Goal: Task Accomplishment & Management: Manage account settings

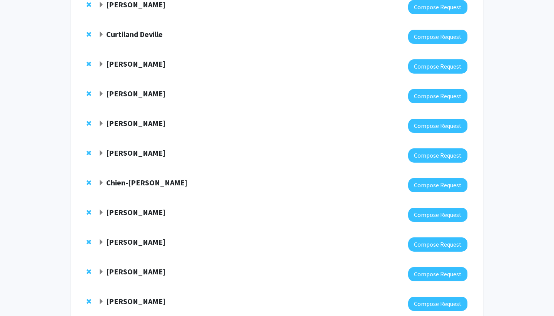
scroll to position [123, 0]
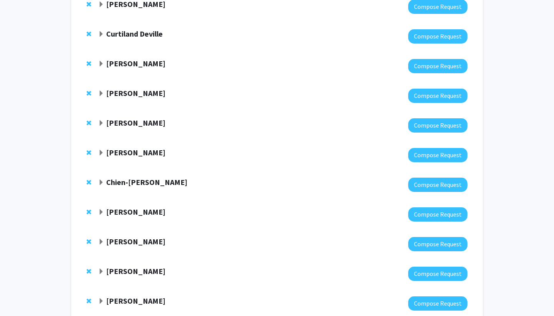
click at [88, 211] on span "Remove Karen Sfanos from bookmarks" at bounding box center [89, 212] width 5 height 6
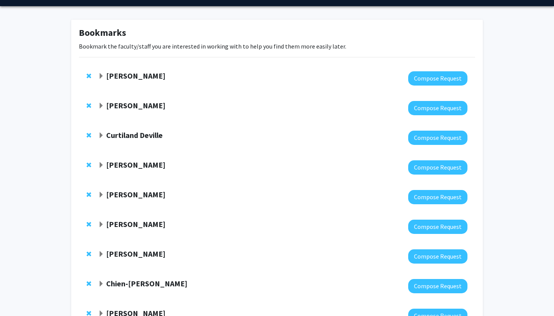
scroll to position [20, 0]
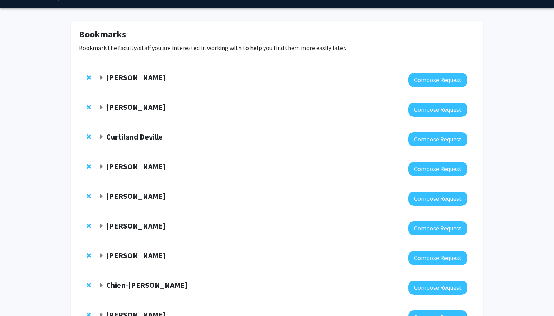
click at [101, 136] on span "Expand Curtiland Deville Bookmark" at bounding box center [101, 137] width 6 height 6
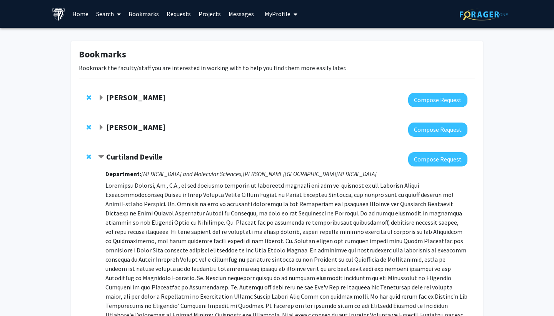
scroll to position [0, 0]
click at [115, 12] on span at bounding box center [117, 14] width 7 height 27
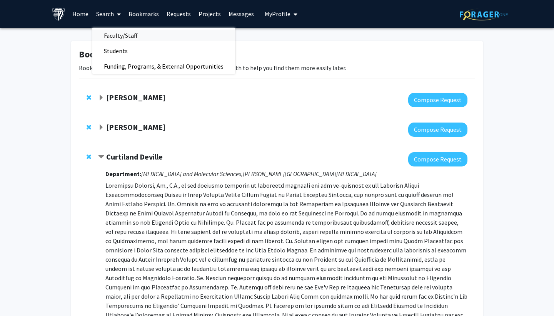
click at [142, 34] on span "Faculty/Staff" at bounding box center [120, 35] width 57 height 15
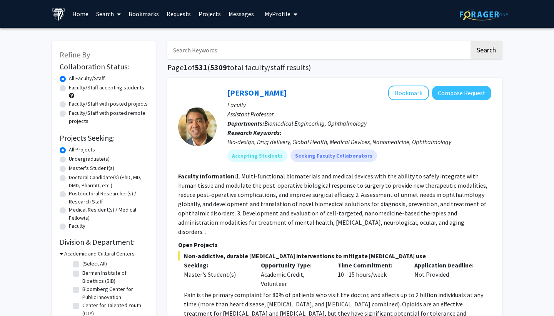
click at [202, 51] on input "Search Keywords" at bounding box center [318, 50] width 302 height 18
type input "[MEDICAL_DATA]"
click at [486, 51] on button "Search" at bounding box center [487, 50] width 32 height 18
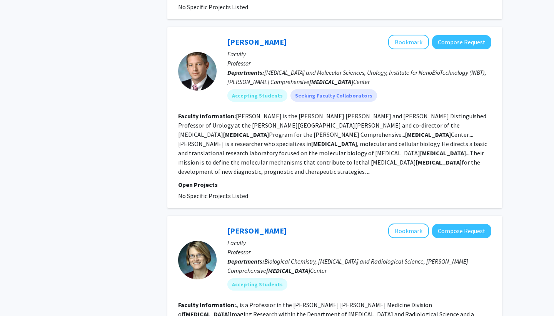
scroll to position [2094, 0]
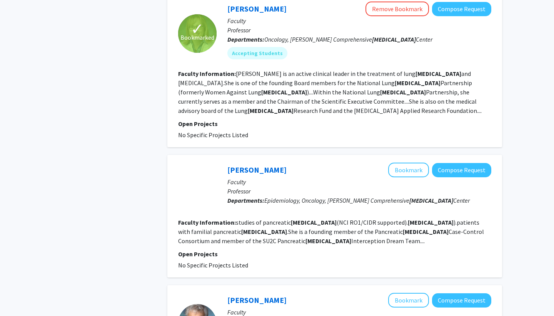
scroll to position [710, 0]
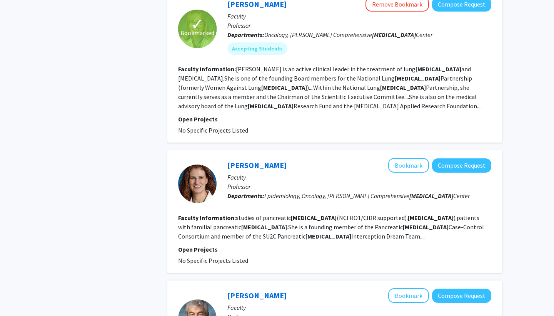
click at [415, 150] on div "[PERSON_NAME] Bookmark Compose Request Faculty Professor Departments: Epidemiol…" at bounding box center [334, 211] width 335 height 122
click at [412, 158] on button "Bookmark" at bounding box center [408, 165] width 41 height 15
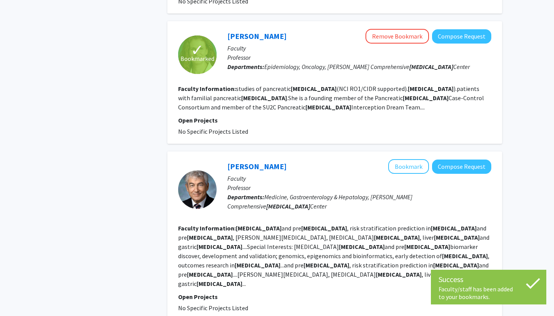
scroll to position [844, 0]
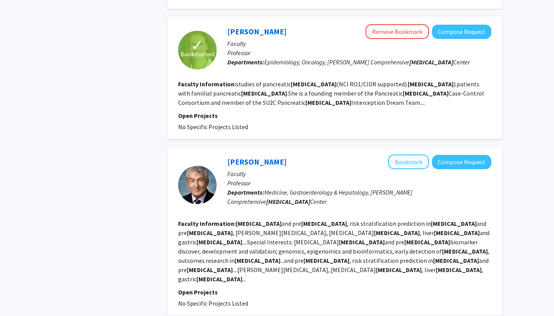
click at [408, 154] on button "Bookmark" at bounding box center [408, 161] width 41 height 15
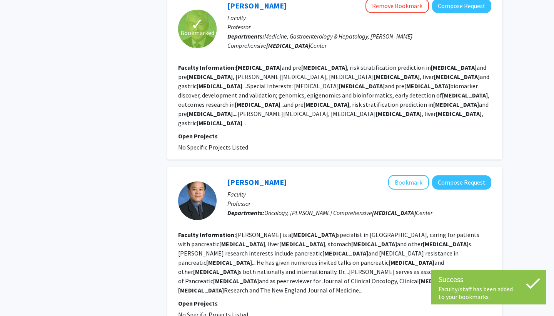
scroll to position [1002, 0]
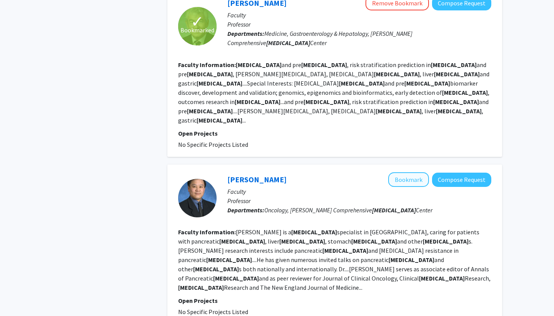
click at [402, 172] on button "Bookmark" at bounding box center [408, 179] width 41 height 15
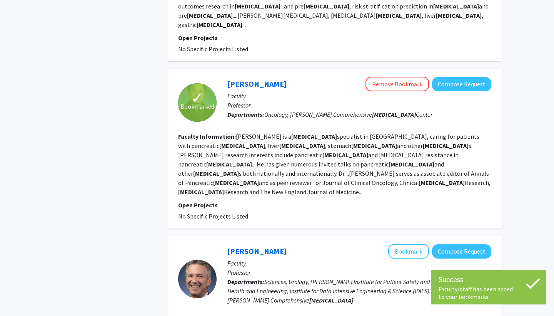
scroll to position [1098, 0]
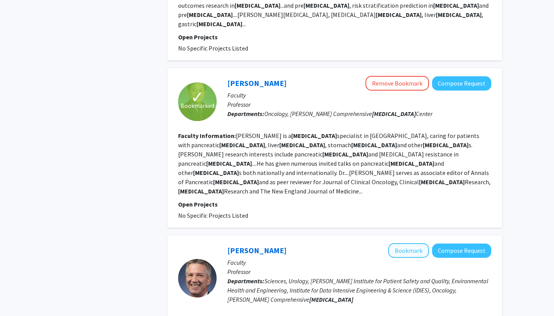
click at [396, 243] on button "Bookmark" at bounding box center [408, 250] width 41 height 15
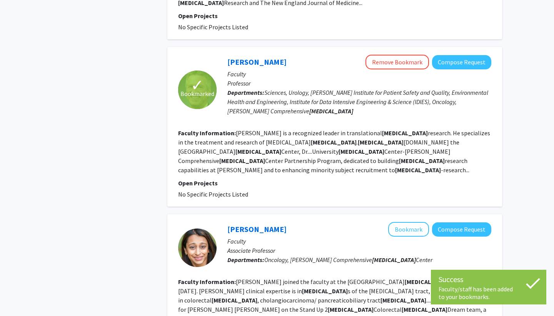
scroll to position [1287, 0]
click at [402, 221] on button "Bookmark" at bounding box center [408, 228] width 41 height 15
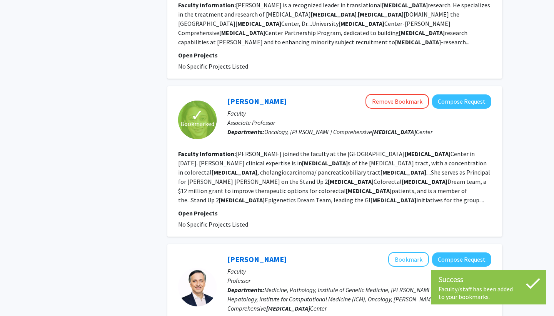
scroll to position [1415, 0]
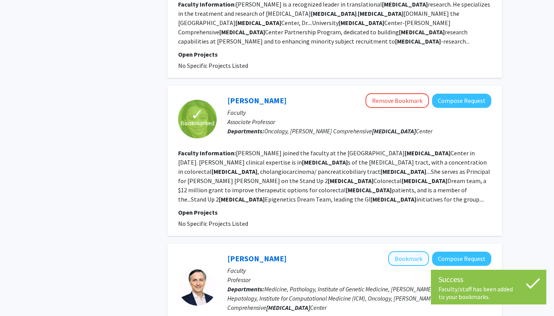
click at [402, 251] on button "Bookmark" at bounding box center [408, 258] width 41 height 15
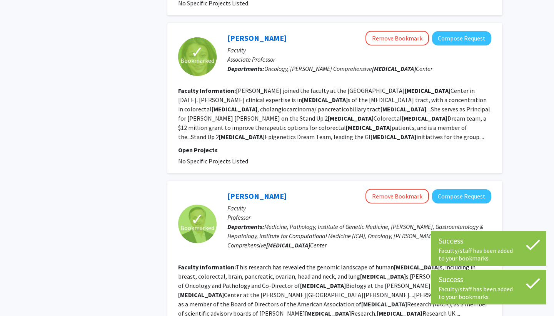
scroll to position [1477, 0]
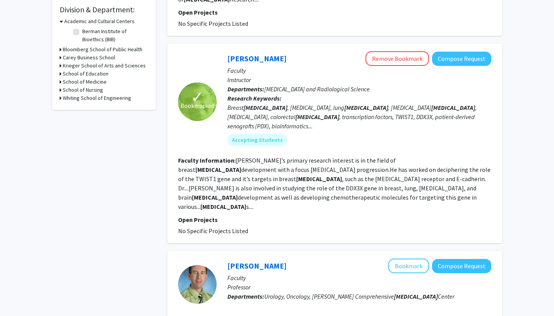
scroll to position [407, 0]
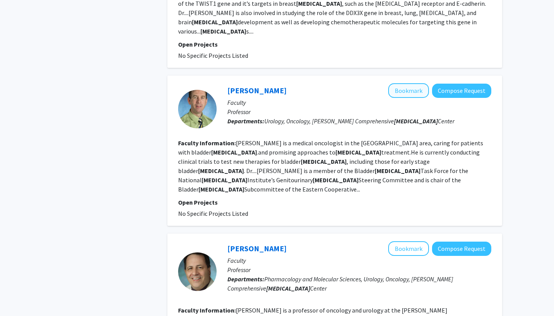
click at [408, 83] on button "Bookmark" at bounding box center [408, 90] width 41 height 15
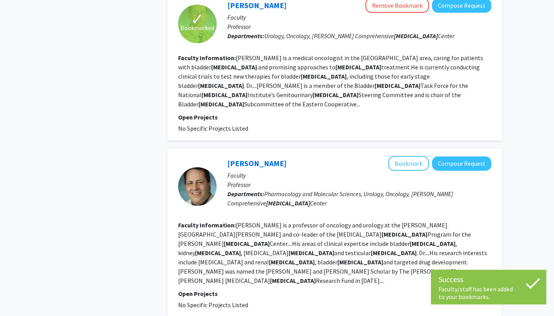
scroll to position [493, 0]
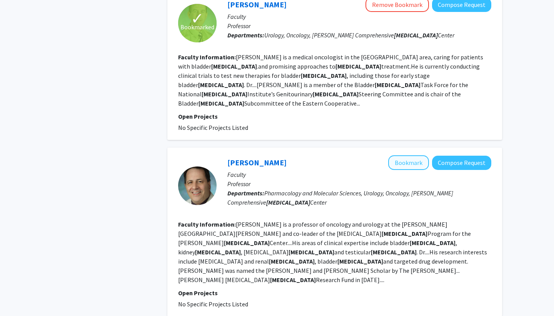
click at [400, 155] on button "Bookmark" at bounding box center [408, 162] width 41 height 15
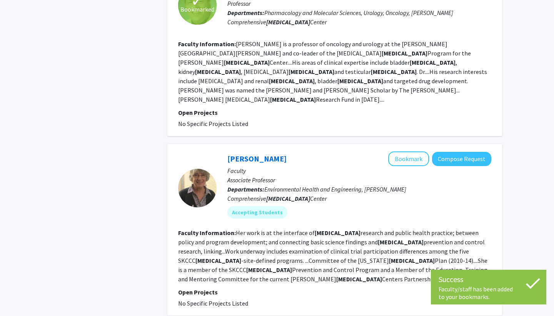
scroll to position [674, 0]
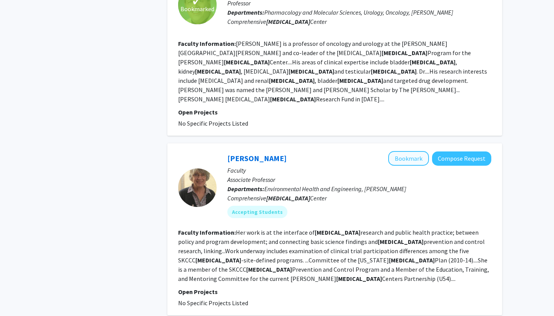
click at [406, 151] on button "Bookmark" at bounding box center [408, 158] width 41 height 15
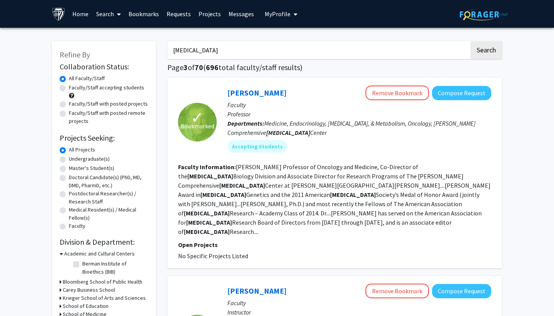
scroll to position [0, 0]
click at [156, 17] on link "Bookmarks" at bounding box center [144, 13] width 38 height 27
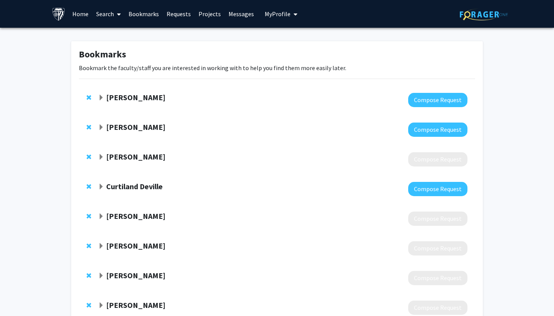
click at [89, 97] on span "Remove Utthara Nayar from bookmarks" at bounding box center [89, 97] width 5 height 6
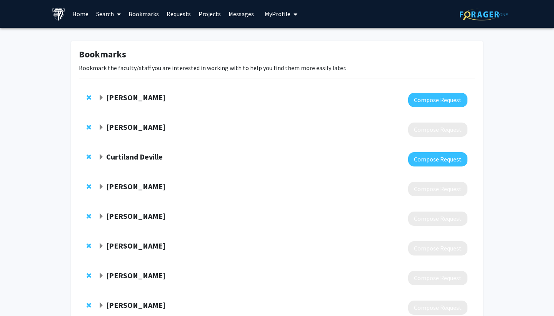
click at [88, 98] on span "Remove Julie Brahmer from bookmarks" at bounding box center [89, 97] width 5 height 6
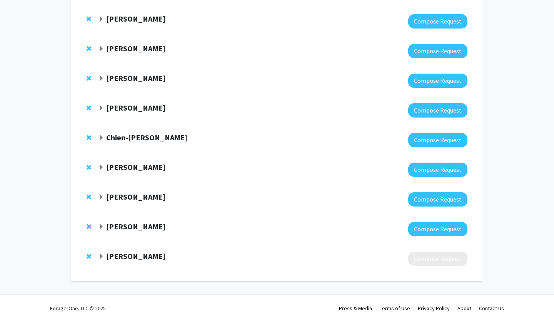
scroll to position [346, 0]
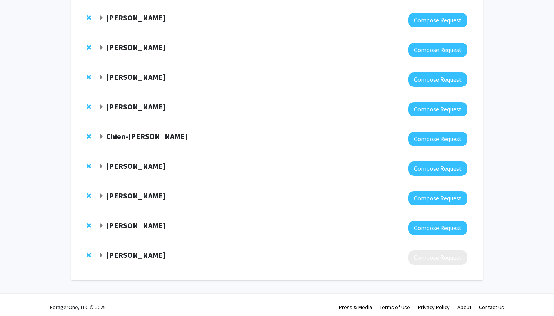
click at [88, 18] on span "Remove Farhad Vesuna from bookmarks" at bounding box center [89, 18] width 5 height 6
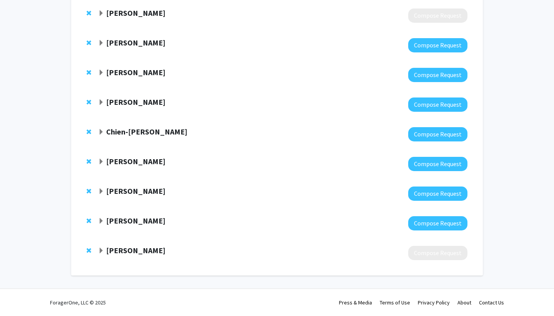
click at [89, 73] on span "Remove Sara Sukumar from bookmarks" at bounding box center [89, 72] width 5 height 6
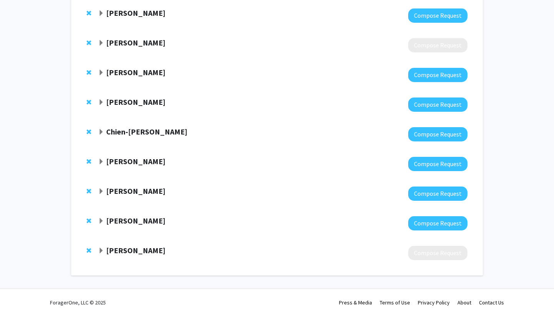
scroll to position [293, 0]
click at [89, 102] on span "Remove Hari Easwaran from bookmarks" at bounding box center [89, 102] width 5 height 6
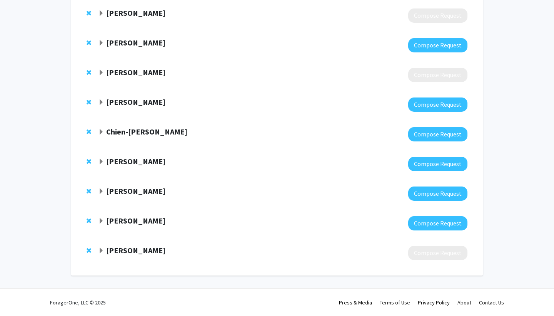
scroll to position [263, 0]
click at [87, 132] on span "Remove Chien-Fu Hung from bookmarks" at bounding box center [89, 132] width 5 height 6
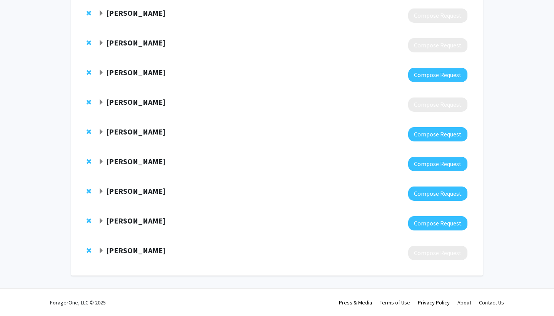
click at [89, 163] on span "Remove Ying Zou from bookmarks" at bounding box center [89, 161] width 5 height 6
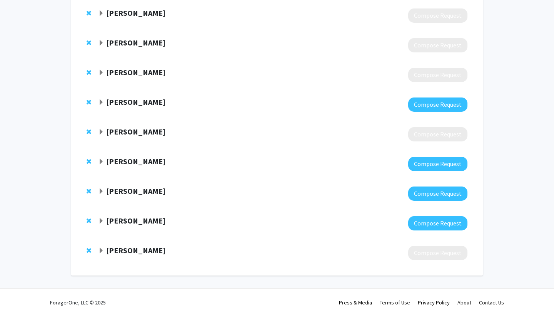
scroll to position [204, 0]
click at [88, 190] on span "Remove Andy Feinberg from bookmarks" at bounding box center [89, 191] width 5 height 6
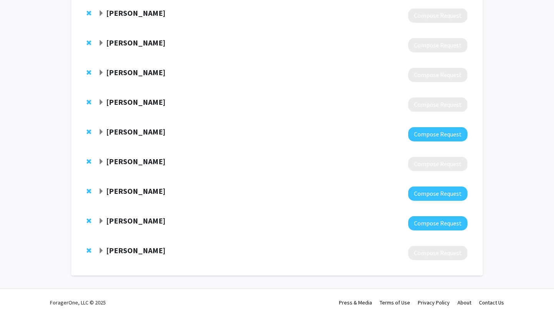
scroll to position [174, 0]
click at [87, 222] on span "Remove Ashley Cimino-Mathews from bookmarks" at bounding box center [89, 221] width 5 height 6
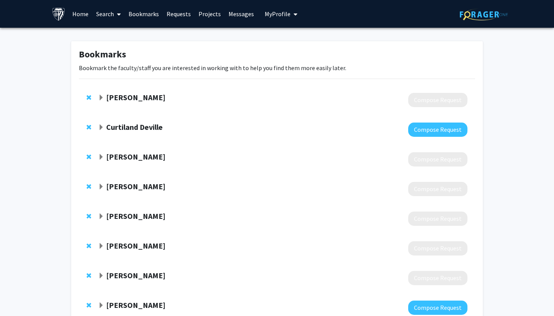
scroll to position [0, 0]
click at [102, 130] on span "Expand Curtiland Deville Bookmark" at bounding box center [101, 127] width 6 height 6
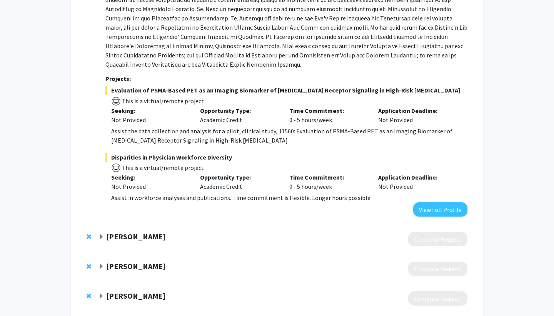
scroll to position [299, 0]
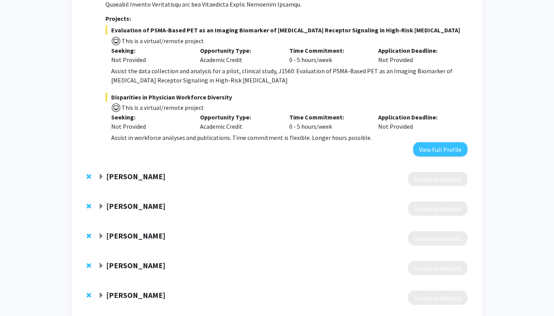
click at [100, 174] on span "Expand Stephen Meltzer Bookmark" at bounding box center [101, 177] width 6 height 6
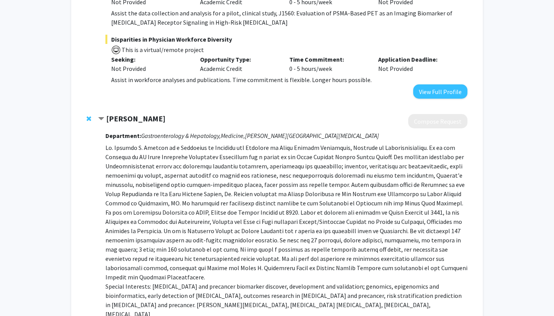
scroll to position [363, 0]
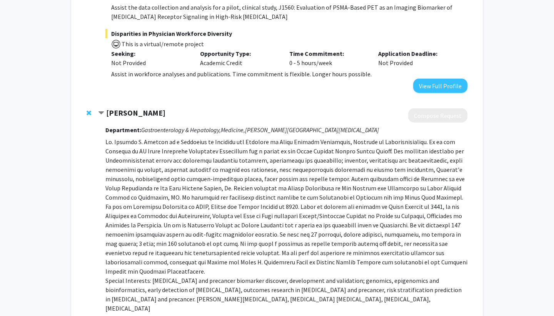
click at [87, 110] on span "Remove Stephen Meltzer from bookmarks" at bounding box center [89, 113] width 5 height 6
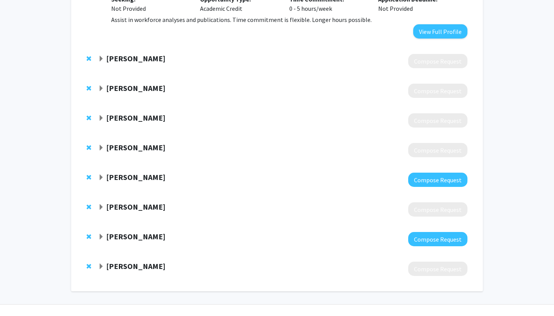
scroll to position [419, 0]
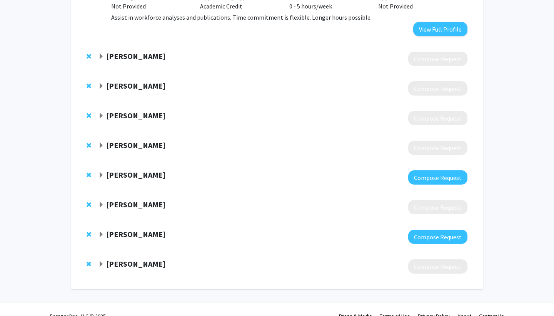
click at [102, 142] on span "Expand Victor Velculescu Bookmark" at bounding box center [101, 145] width 6 height 6
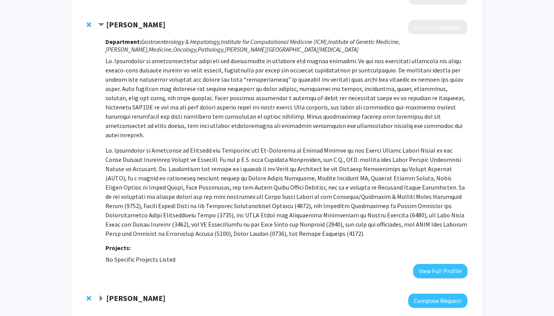
scroll to position [531, 0]
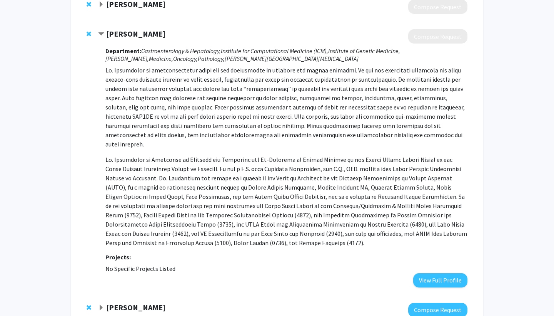
click at [87, 31] on span "Remove Victor Velculescu from bookmarks" at bounding box center [89, 34] width 5 height 6
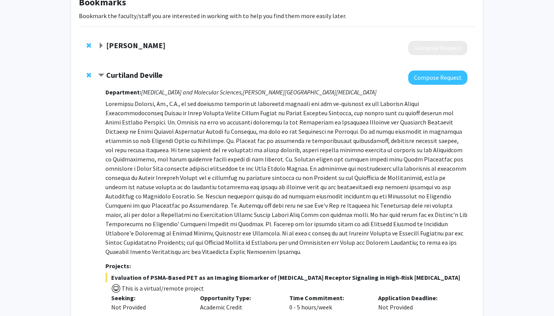
scroll to position [43, 0]
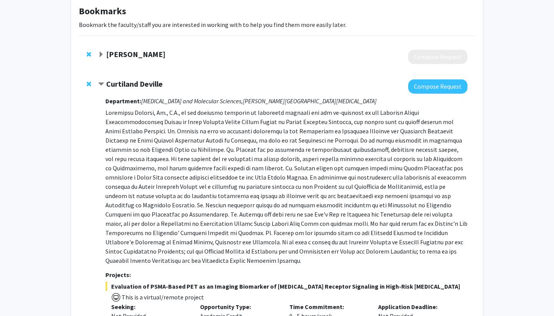
click at [103, 84] on span "Contract Curtiland Deville Bookmark" at bounding box center [101, 84] width 6 height 6
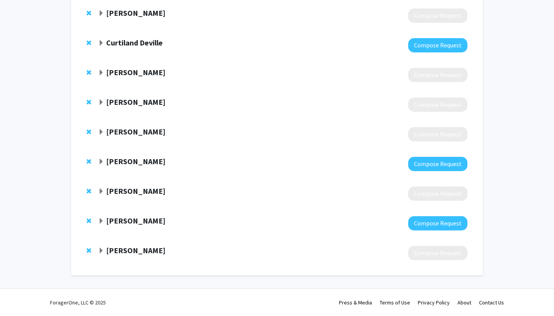
scroll to position [85, 0]
click at [102, 162] on span "Expand Stephen Baylin Bookmark" at bounding box center [101, 162] width 6 height 6
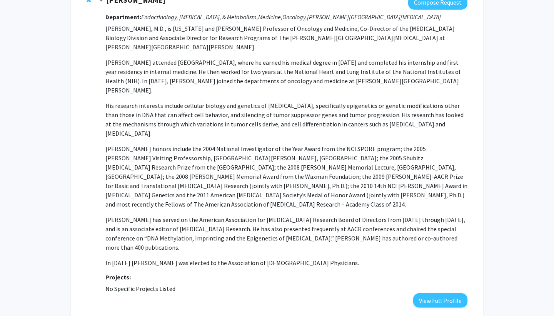
scroll to position [320, 0]
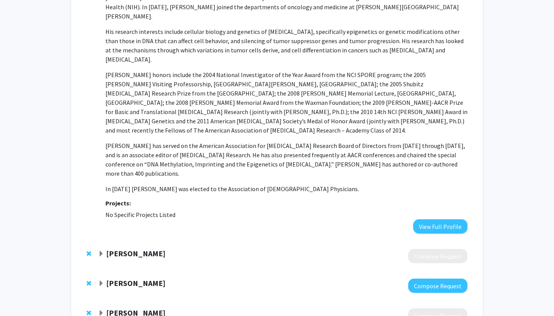
click at [101, 280] on span "Expand Norma Kanarek Bookmark" at bounding box center [101, 283] width 6 height 6
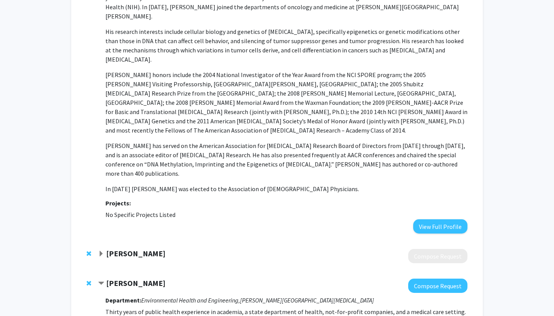
scroll to position [548, 0]
